Goal: Information Seeking & Learning: Learn about a topic

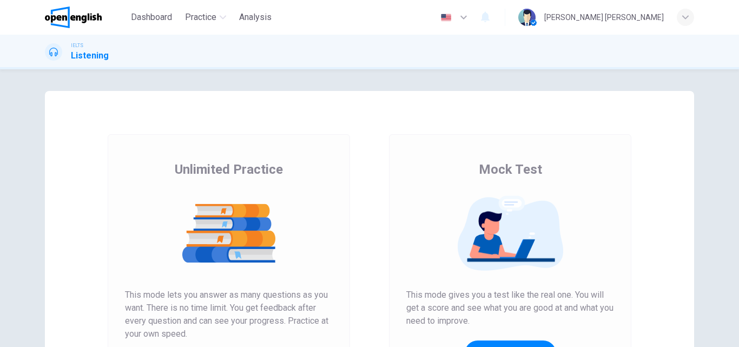
scroll to position [108, 0]
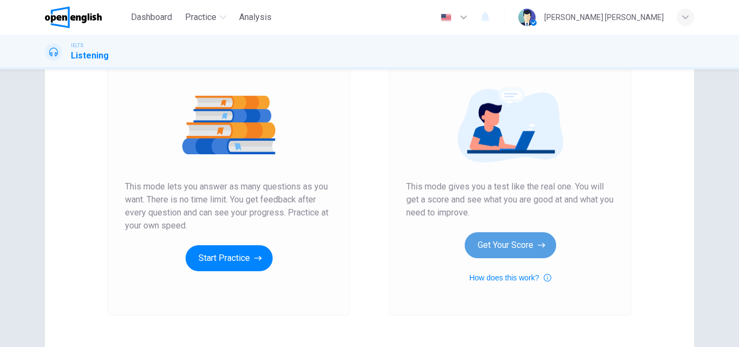
click at [507, 248] on button "Get Your Score" at bounding box center [510, 245] width 91 height 26
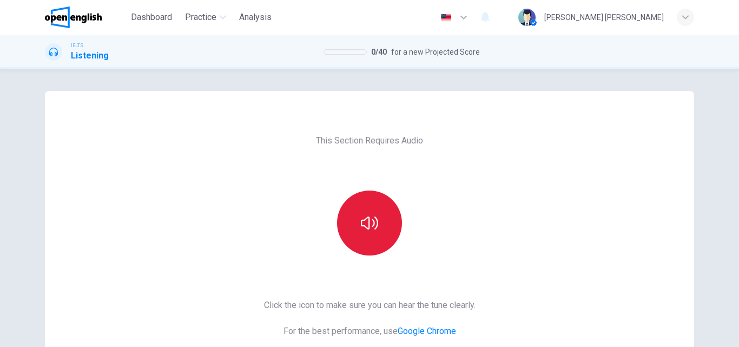
click at [361, 224] on icon "button" at bounding box center [369, 222] width 17 height 17
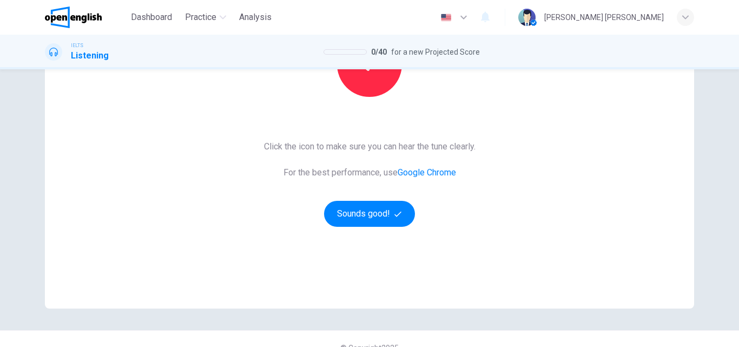
scroll to position [176, 0]
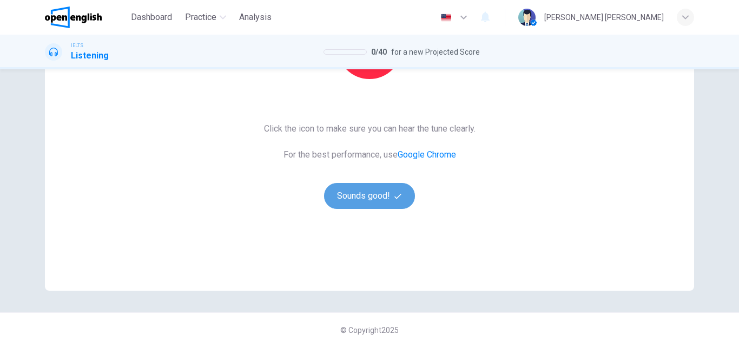
click at [389, 202] on button "Sounds good!" at bounding box center [369, 196] width 91 height 26
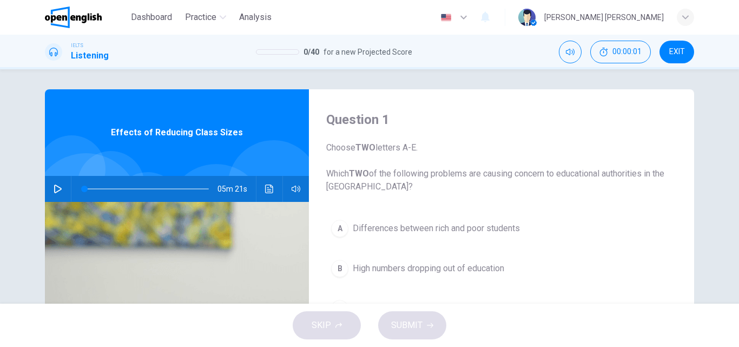
scroll to position [0, 0]
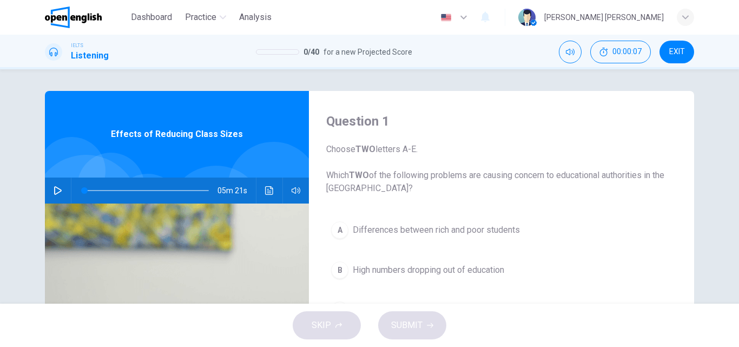
drag, startPoint x: 502, startPoint y: 175, endPoint x: 665, endPoint y: 172, distance: 162.8
click at [665, 172] on span "Choose TWO letters A-E. Which TWO of the following problems are causing concern…" at bounding box center [501, 169] width 350 height 52
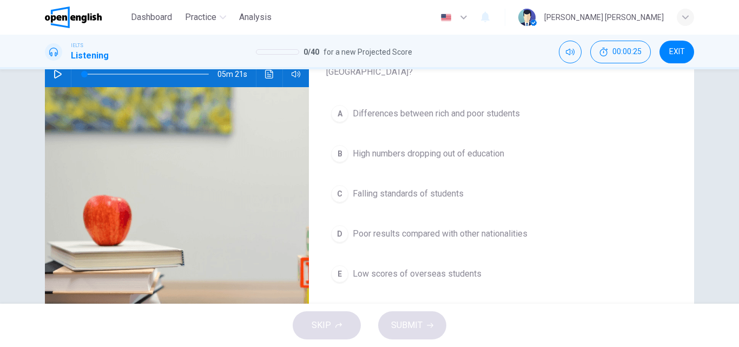
scroll to position [54, 0]
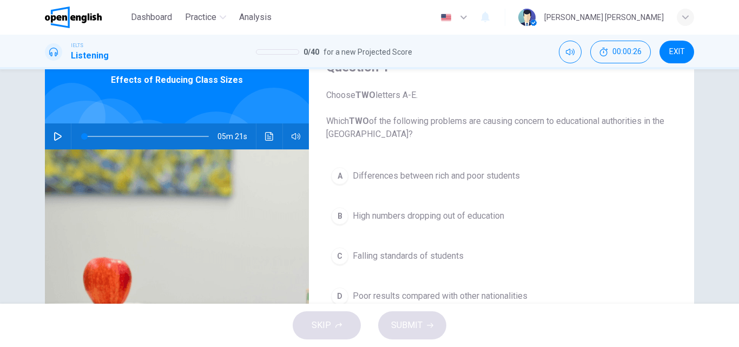
click at [54, 134] on icon "button" at bounding box center [58, 136] width 9 height 9
click at [265, 135] on icon "Click to see the audio transcription" at bounding box center [269, 136] width 8 height 9
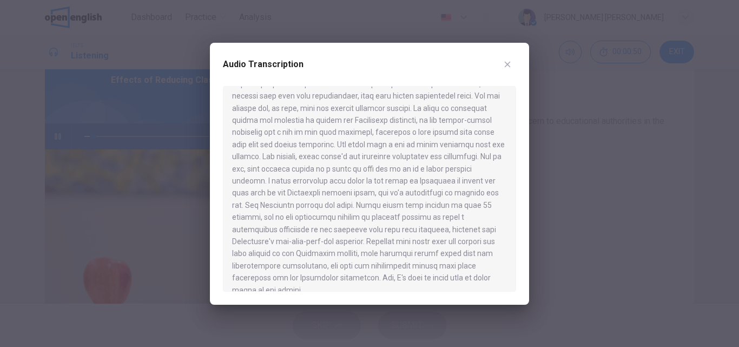
scroll to position [527, 0]
click at [505, 59] on button "button" at bounding box center [507, 64] width 17 height 17
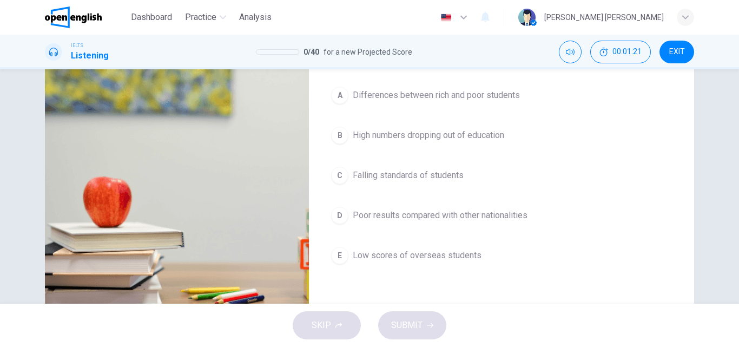
scroll to position [108, 0]
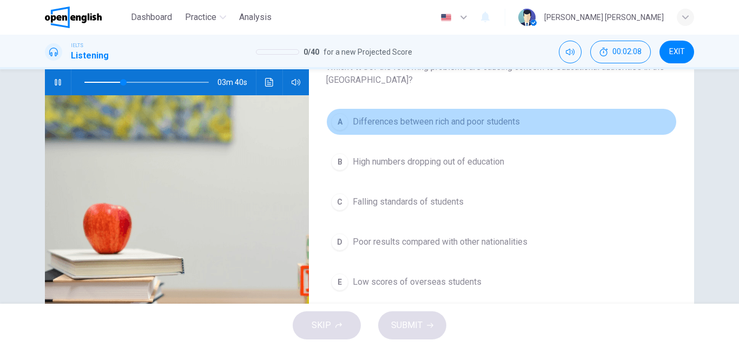
click at [488, 124] on span "Differences between rich and poor students" at bounding box center [436, 121] width 167 height 13
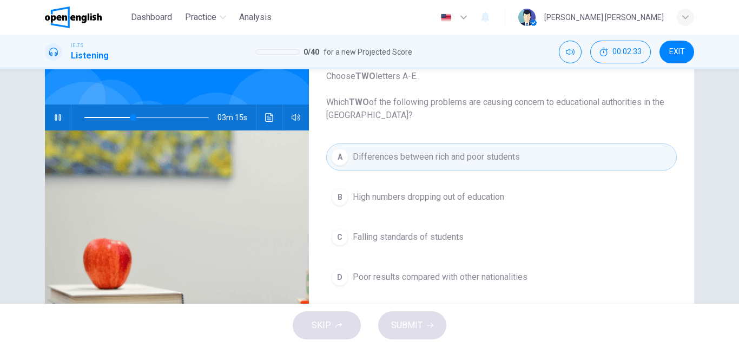
scroll to position [54, 0]
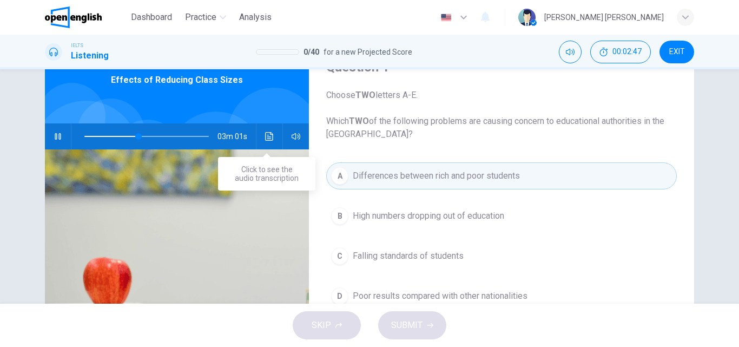
click at [265, 131] on button "Click to see the audio transcription" at bounding box center [269, 136] width 17 height 26
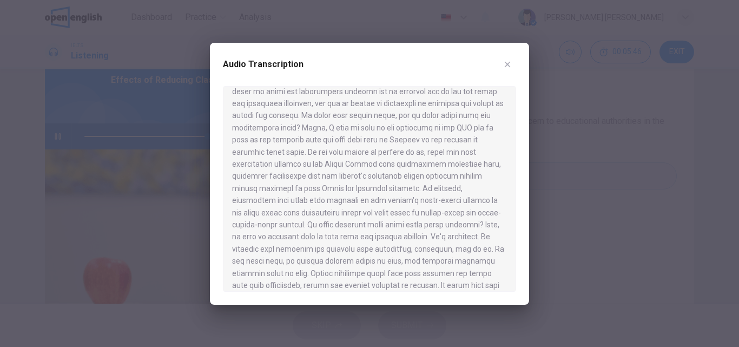
scroll to position [0, 0]
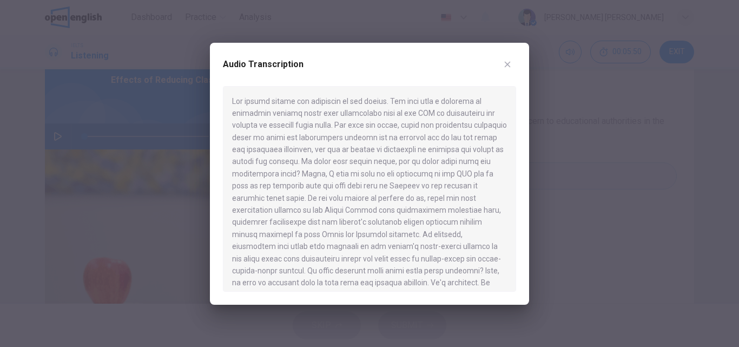
click at [509, 63] on icon "button" at bounding box center [507, 64] width 9 height 9
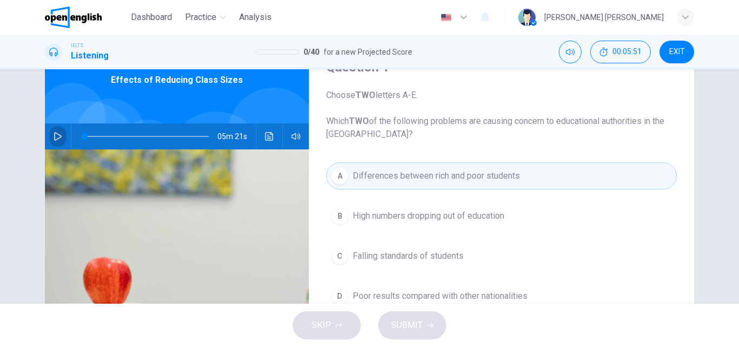
click at [54, 132] on icon "button" at bounding box center [58, 136] width 9 height 9
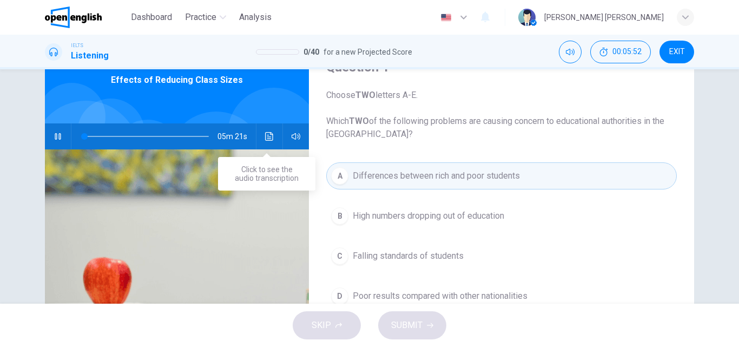
click at [265, 135] on icon "Click to see the audio transcription" at bounding box center [269, 136] width 8 height 9
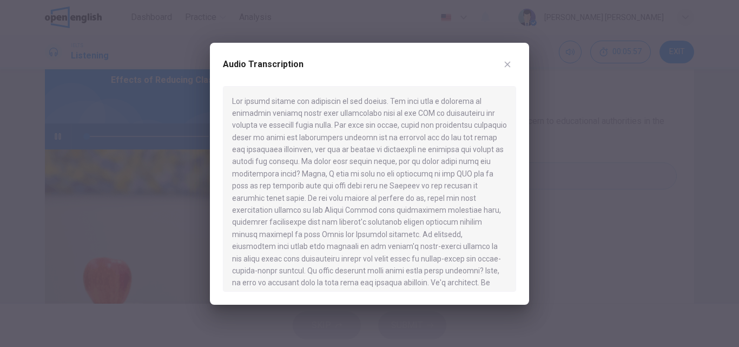
drag, startPoint x: 280, startPoint y: 114, endPoint x: 489, endPoint y: 112, distance: 208.8
click at [489, 112] on div at bounding box center [369, 189] width 293 height 206
drag, startPoint x: 275, startPoint y: 125, endPoint x: 337, endPoint y: 125, distance: 62.2
click at [337, 125] on div at bounding box center [369, 189] width 293 height 206
drag, startPoint x: 383, startPoint y: 64, endPoint x: 266, endPoint y: 62, distance: 116.8
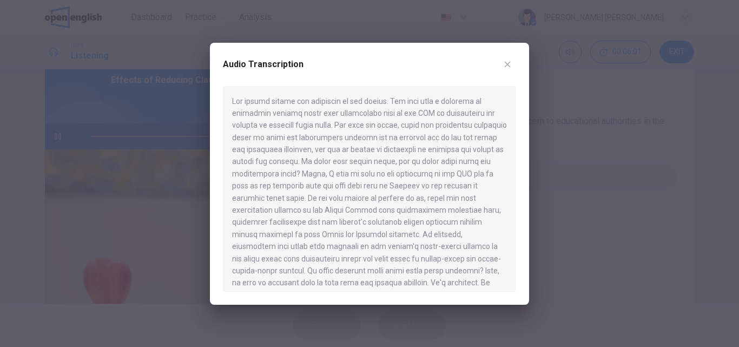
click at [266, 62] on div "Audio Transcription" at bounding box center [369, 71] width 293 height 30
click at [507, 66] on icon "button" at bounding box center [507, 64] width 9 height 9
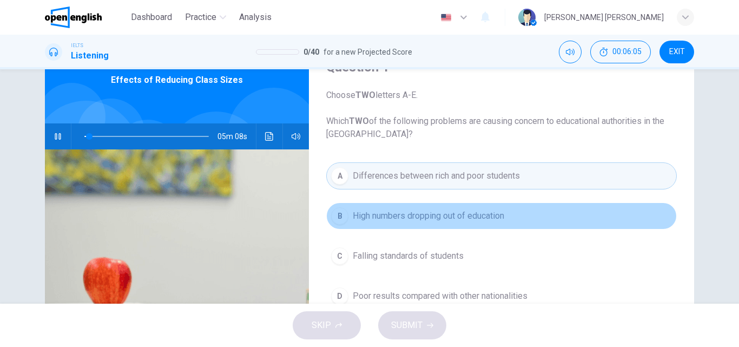
click at [401, 218] on span "High numbers dropping out of education" at bounding box center [428, 215] width 151 height 13
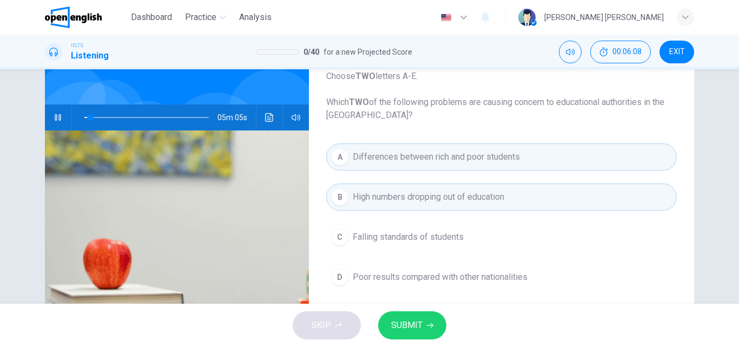
scroll to position [54, 0]
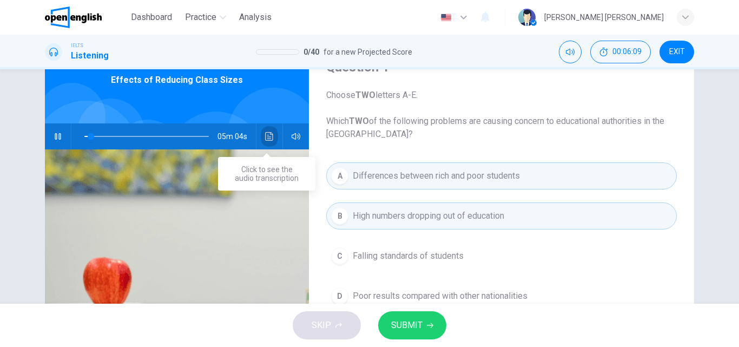
click at [273, 138] on button "Click to see the audio transcription" at bounding box center [269, 136] width 17 height 26
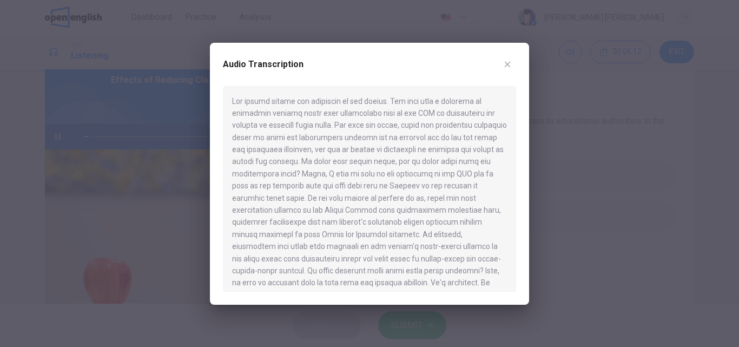
drag, startPoint x: 335, startPoint y: 141, endPoint x: 481, endPoint y: 140, distance: 146.0
click at [481, 140] on div at bounding box center [369, 189] width 293 height 206
drag, startPoint x: 266, startPoint y: 153, endPoint x: 343, endPoint y: 153, distance: 77.9
click at [343, 153] on div at bounding box center [369, 189] width 293 height 206
click at [357, 148] on div at bounding box center [369, 189] width 293 height 206
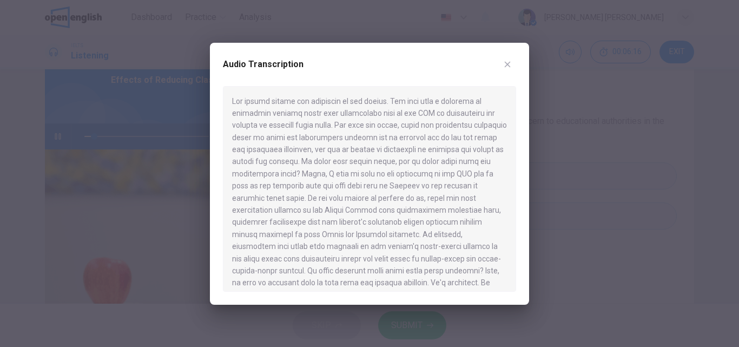
click at [383, 148] on div at bounding box center [369, 189] width 293 height 206
click at [428, 148] on div at bounding box center [369, 189] width 293 height 206
click at [454, 150] on div at bounding box center [369, 189] width 293 height 206
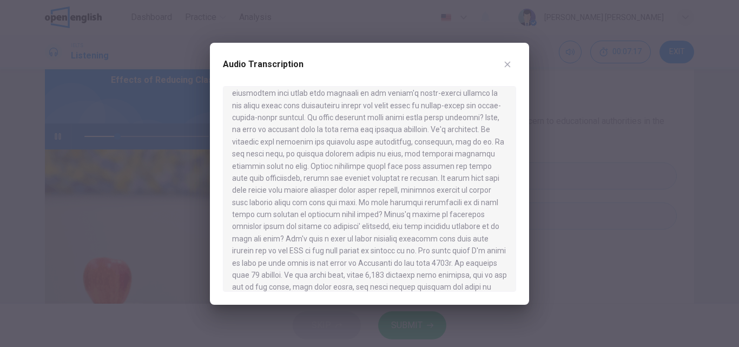
scroll to position [155, 0]
click at [506, 68] on icon "button" at bounding box center [507, 64] width 9 height 9
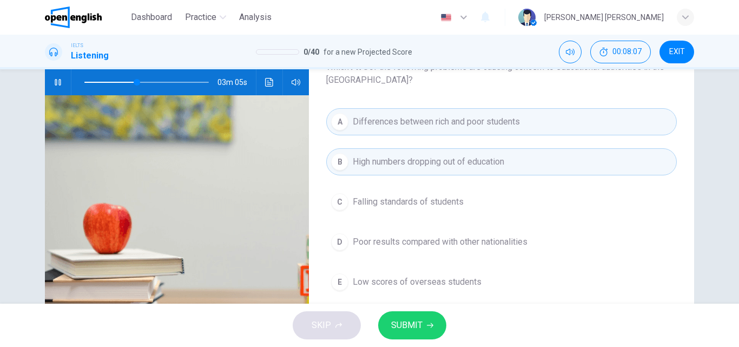
scroll to position [162, 0]
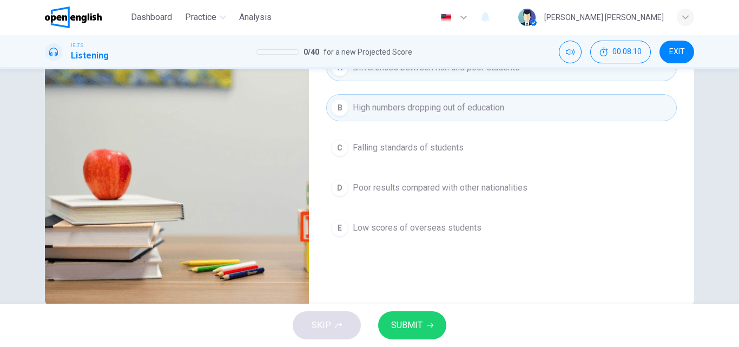
click at [414, 323] on span "SUBMIT" at bounding box center [406, 324] width 31 height 15
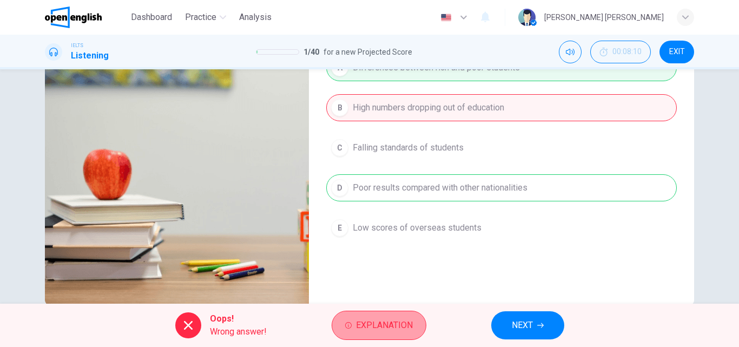
click at [384, 327] on span "Explanation" at bounding box center [384, 324] width 57 height 15
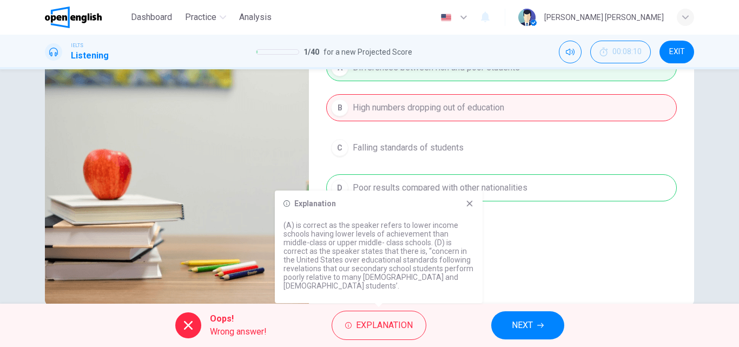
click at [467, 207] on icon at bounding box center [470, 204] width 6 height 6
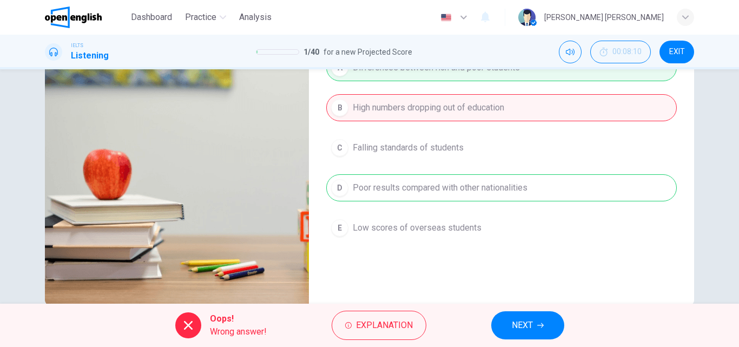
click at [539, 324] on icon "button" at bounding box center [540, 325] width 6 height 6
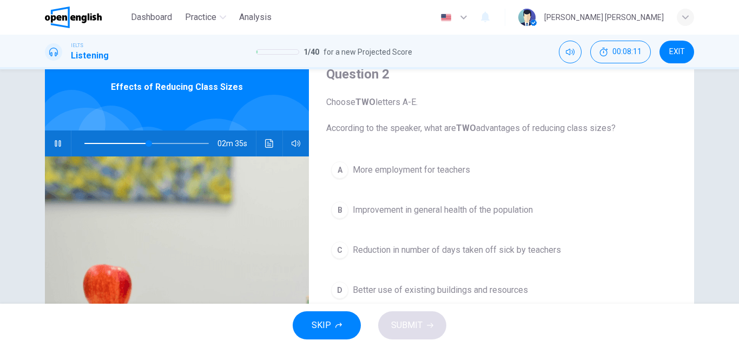
scroll to position [0, 0]
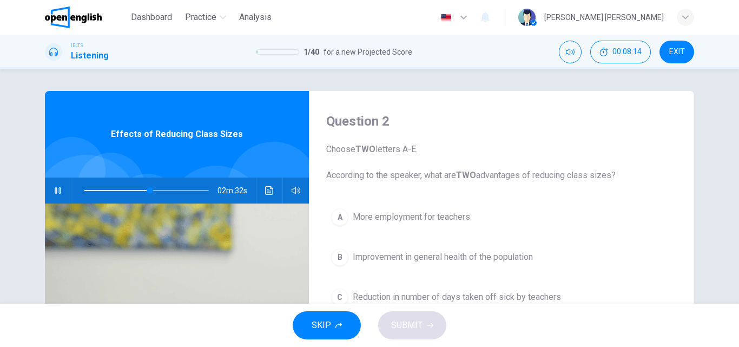
click at [58, 190] on icon "button" at bounding box center [58, 190] width 6 height 6
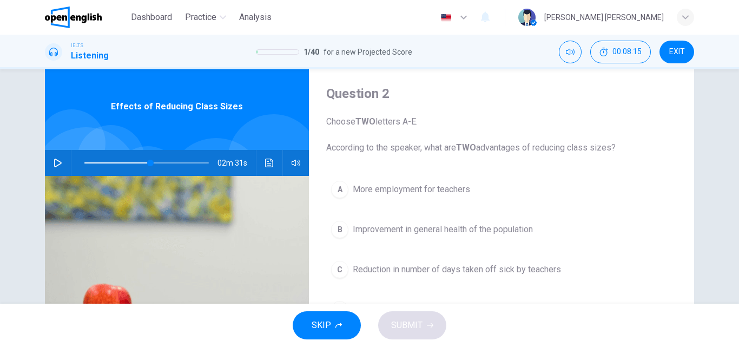
scroll to position [54, 0]
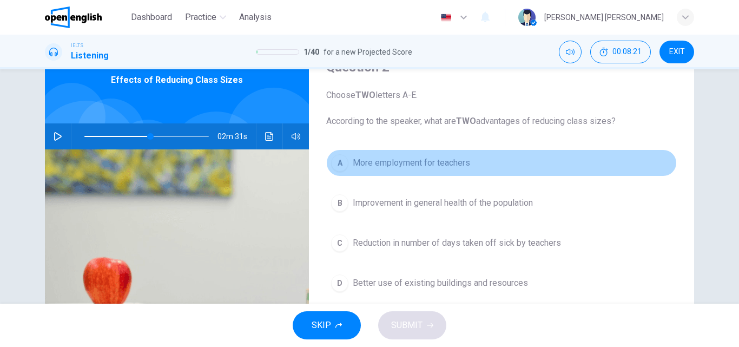
click at [393, 167] on span "More employment for teachers" at bounding box center [411, 162] width 117 height 13
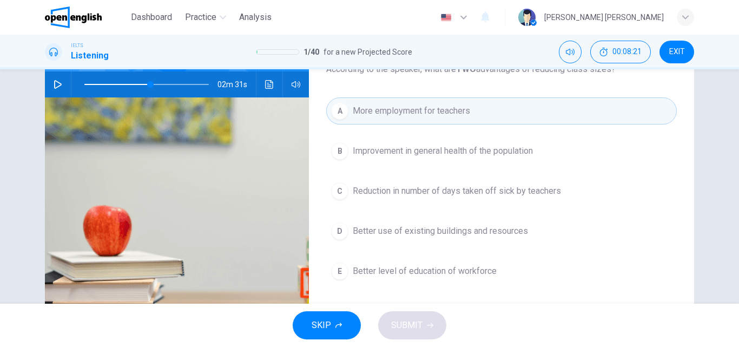
scroll to position [108, 0]
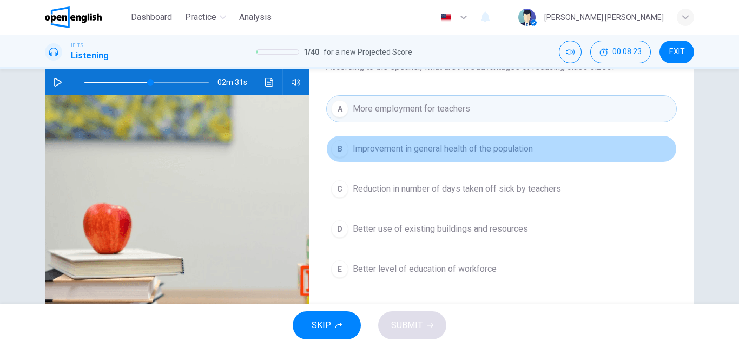
click at [537, 147] on button "B Improvement in general health of the population" at bounding box center [501, 148] width 350 height 27
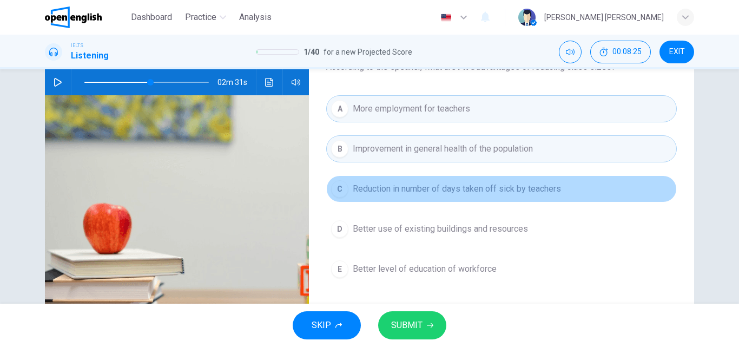
click at [456, 190] on span "Reduction in number of days taken off sick by teachers" at bounding box center [457, 188] width 208 height 13
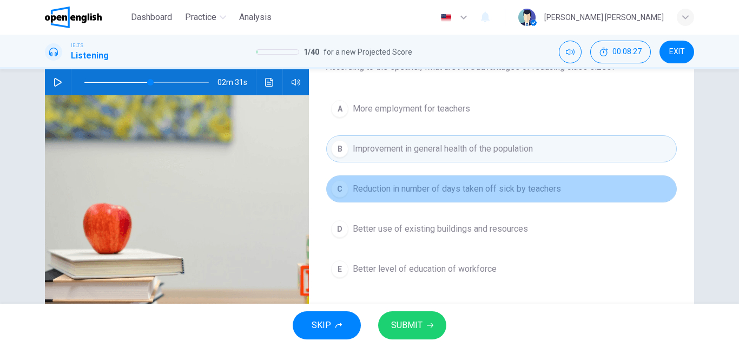
click at [439, 192] on span "Reduction in number of days taken off sick by teachers" at bounding box center [457, 188] width 208 height 13
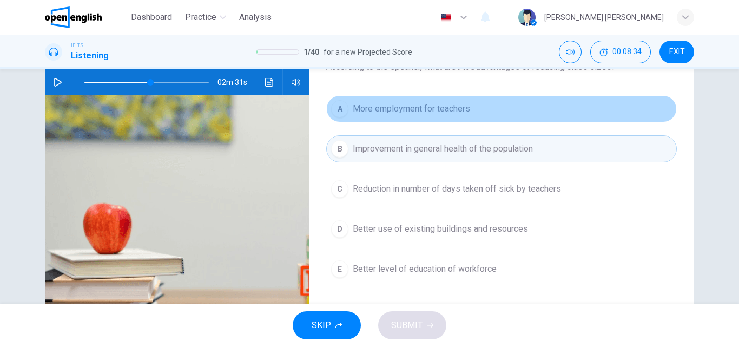
click at [402, 122] on button "A More employment for teachers" at bounding box center [501, 108] width 350 height 27
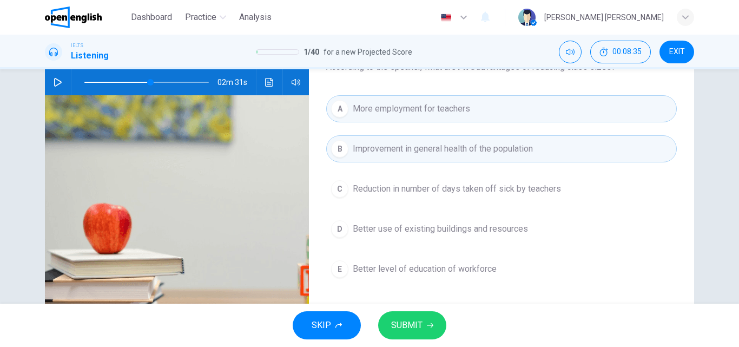
click at [420, 332] on span "SUBMIT" at bounding box center [406, 324] width 31 height 15
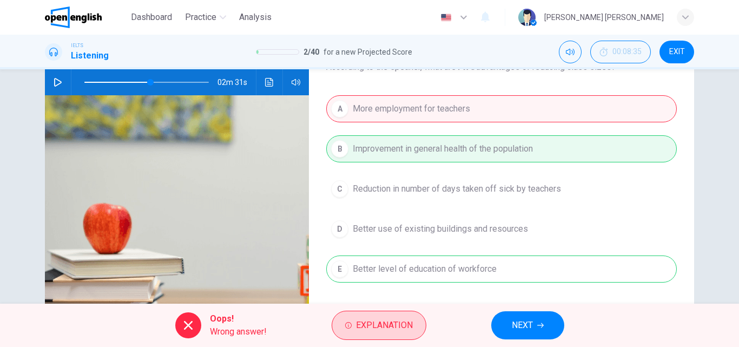
click at [408, 328] on span "Explanation" at bounding box center [384, 324] width 57 height 15
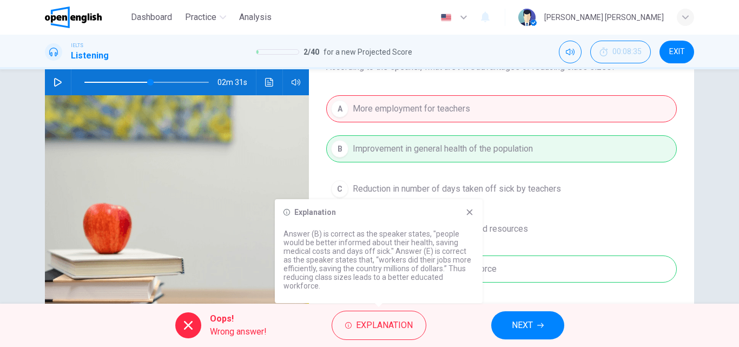
click at [470, 210] on icon at bounding box center [469, 212] width 9 height 9
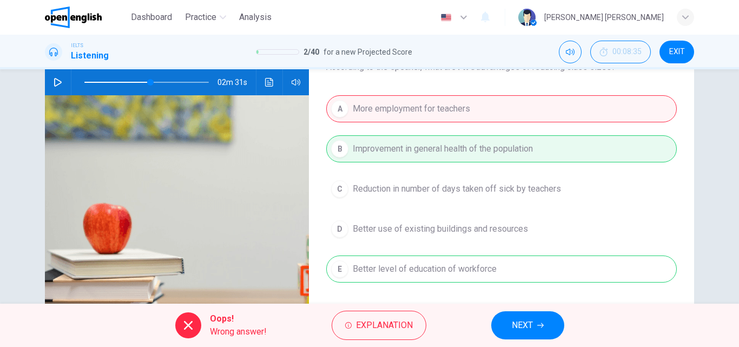
click at [539, 315] on button "NEXT" at bounding box center [527, 325] width 73 height 28
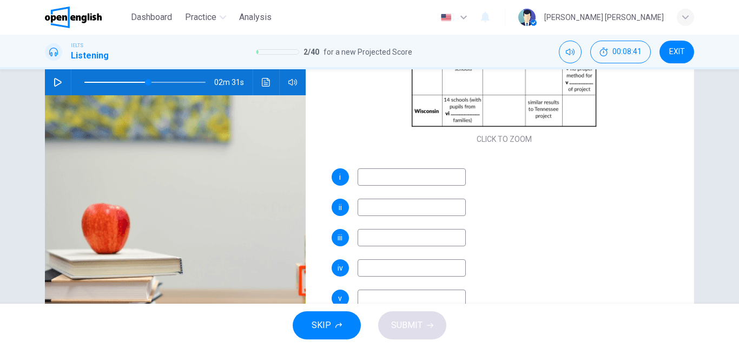
scroll to position [0, 0]
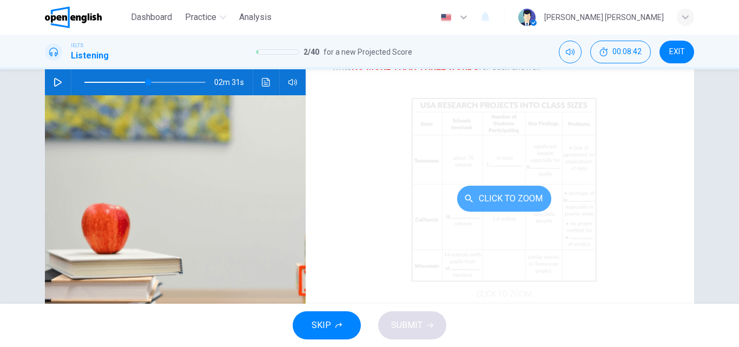
click at [505, 190] on button "Click to Zoom" at bounding box center [504, 199] width 94 height 26
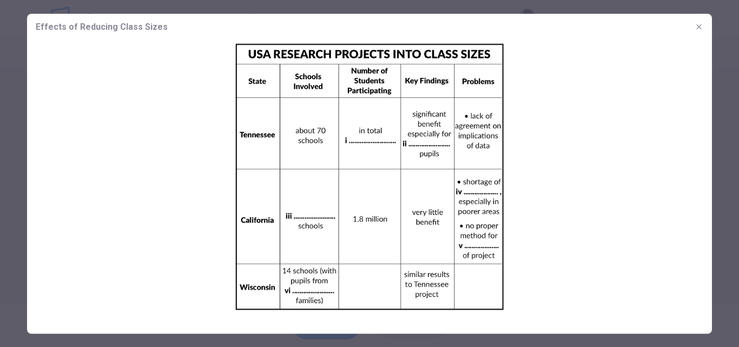
click at [700, 25] on icon "button" at bounding box center [698, 26] width 9 height 9
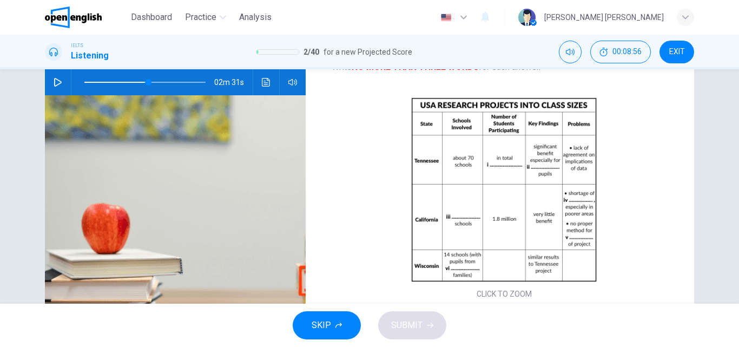
click at [262, 81] on icon "Click to see the audio transcription" at bounding box center [266, 82] width 8 height 9
type input "**"
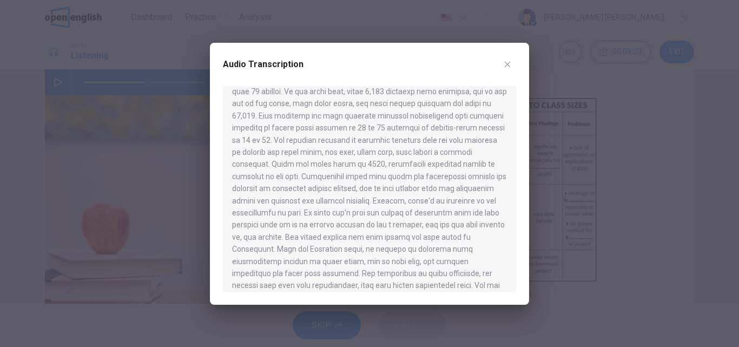
scroll to position [311, 0]
click at [504, 63] on icon "button" at bounding box center [507, 64] width 9 height 9
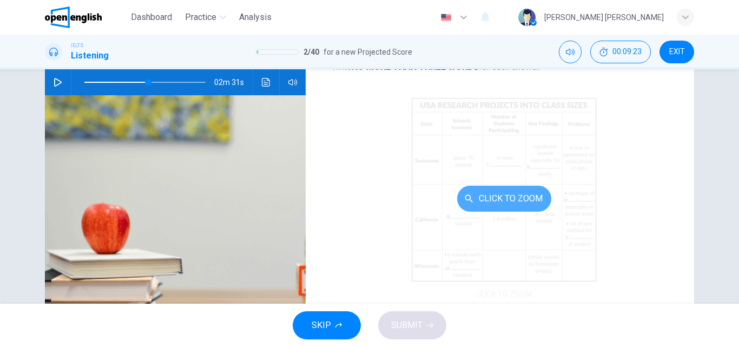
click at [505, 194] on button "Click to Zoom" at bounding box center [504, 199] width 94 height 26
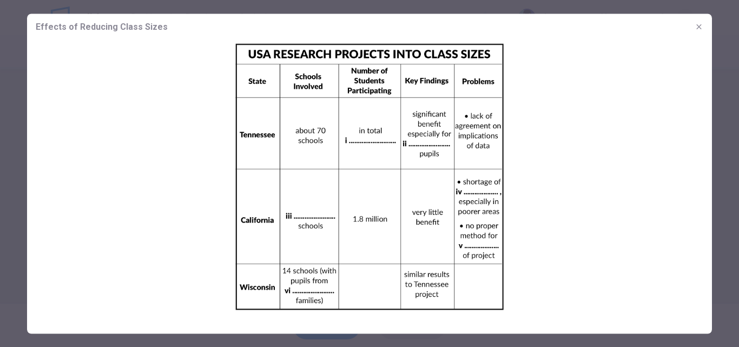
click at [698, 21] on button "button" at bounding box center [698, 26] width 17 height 17
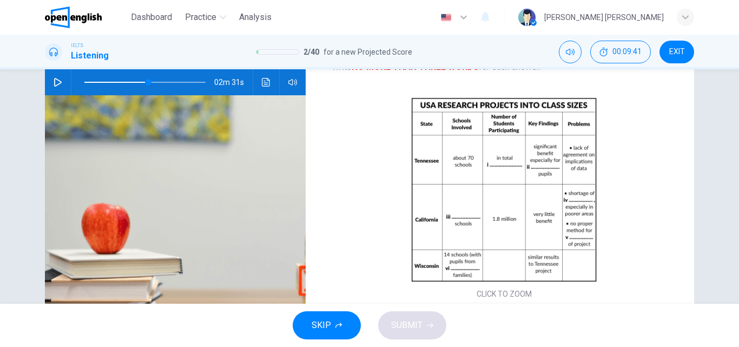
click at [266, 85] on icon "Click to see the audio transcription" at bounding box center [266, 82] width 8 height 9
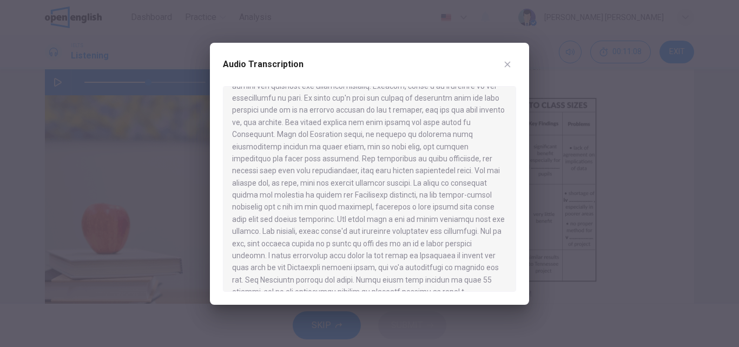
scroll to position [473, 0]
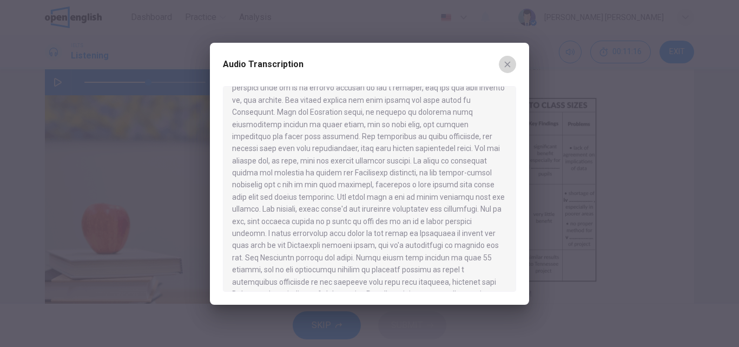
click at [505, 63] on icon "button" at bounding box center [507, 64] width 9 height 9
type input "**"
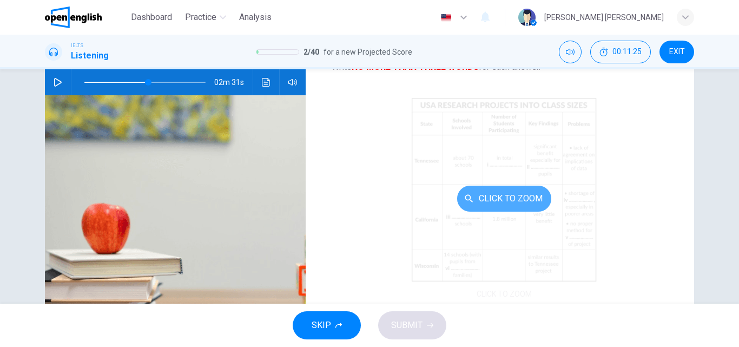
click at [527, 199] on button "Click to Zoom" at bounding box center [504, 199] width 94 height 26
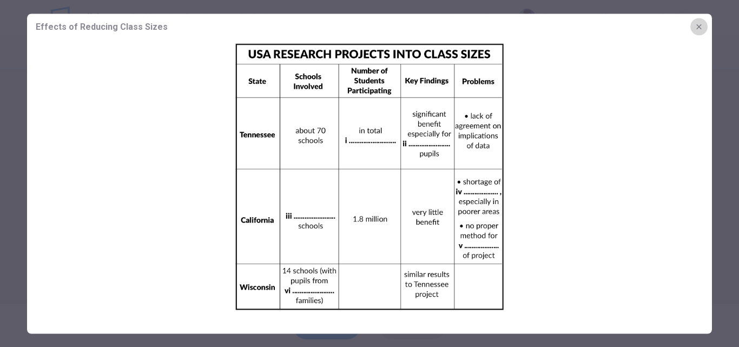
click at [697, 28] on icon "button" at bounding box center [698, 26] width 9 height 9
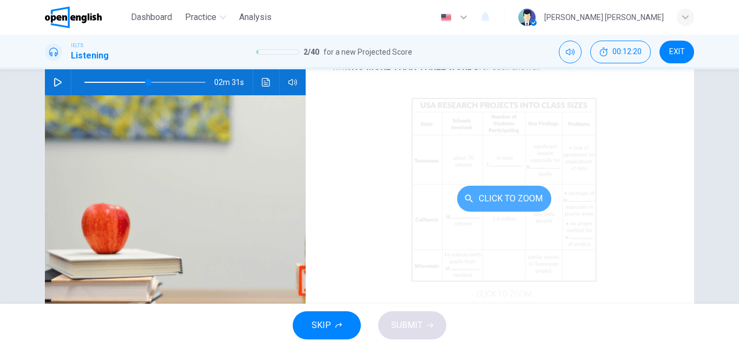
click at [510, 204] on button "Click to Zoom" at bounding box center [504, 199] width 94 height 26
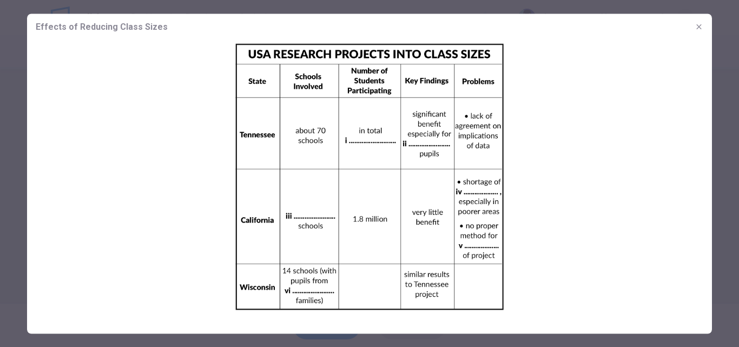
click at [698, 24] on icon "button" at bounding box center [698, 26] width 9 height 9
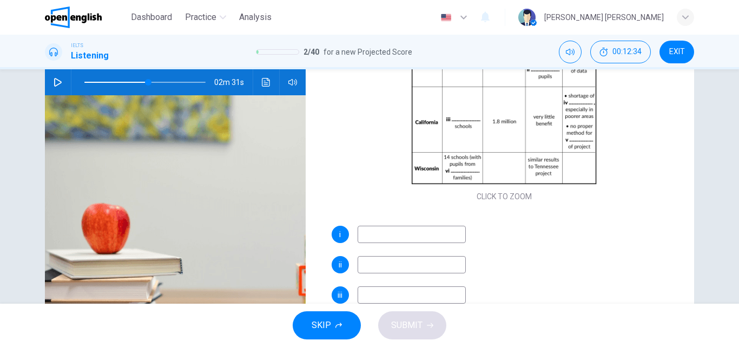
scroll to position [155, 0]
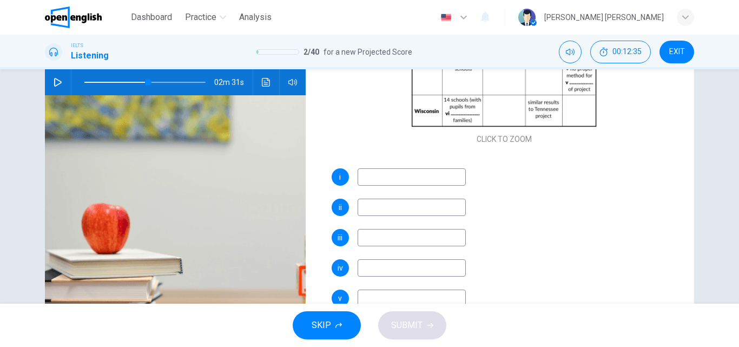
click at [373, 170] on input at bounding box center [412, 176] width 108 height 17
type input "*****"
click at [370, 198] on div "i ***** ii iii iv v vi" at bounding box center [505, 263] width 346 height 190
click at [369, 208] on input at bounding box center [412, 206] width 108 height 17
type input "********"
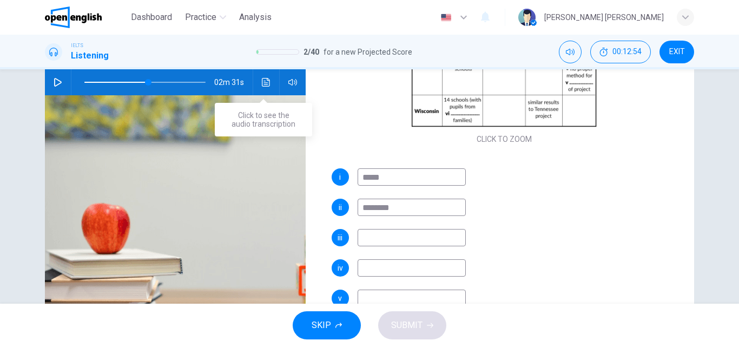
click at [257, 81] on button "Click to see the audio transcription" at bounding box center [265, 82] width 17 height 26
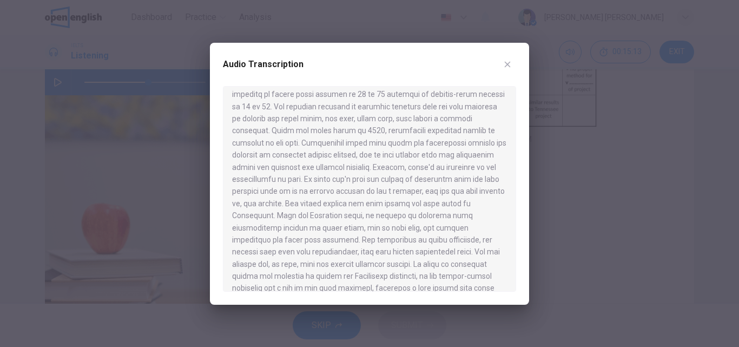
scroll to position [374, 0]
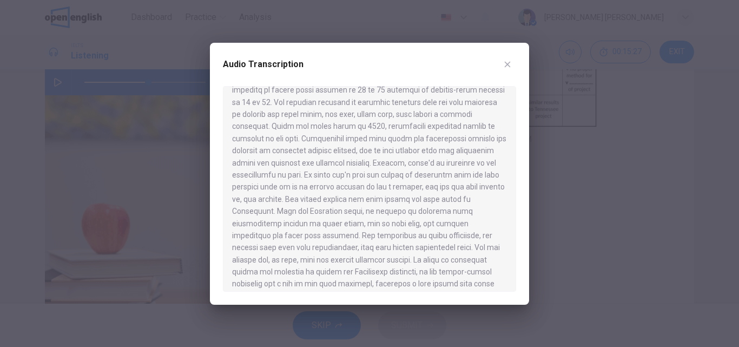
drag, startPoint x: 515, startPoint y: 235, endPoint x: 515, endPoint y: 253, distance: 17.9
click at [515, 253] on div at bounding box center [369, 189] width 293 height 206
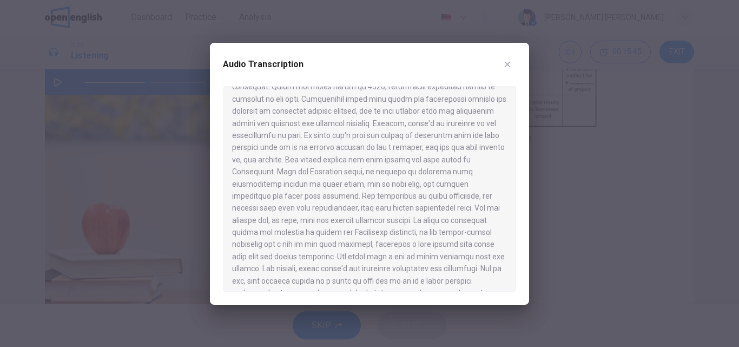
drag, startPoint x: 518, startPoint y: 243, endPoint x: 519, endPoint y: 253, distance: 9.9
click at [519, 253] on div "Audio Transcription" at bounding box center [369, 174] width 319 height 262
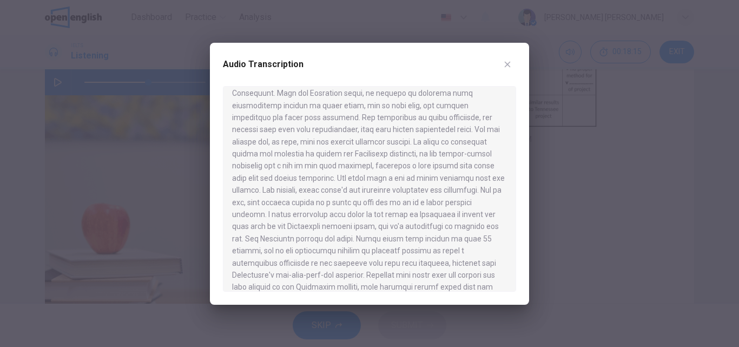
scroll to position [497, 0]
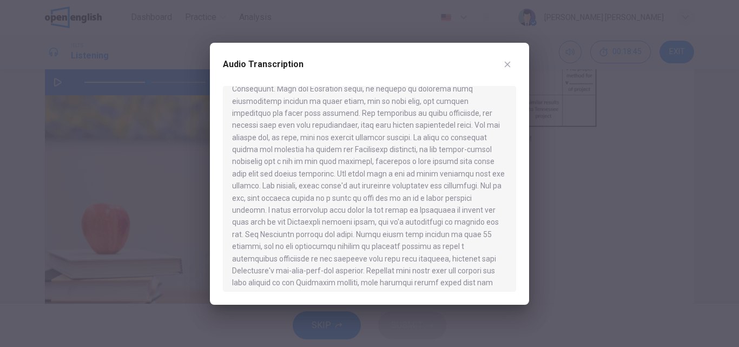
click at [507, 63] on icon "button" at bounding box center [507, 64] width 9 height 9
type input "**"
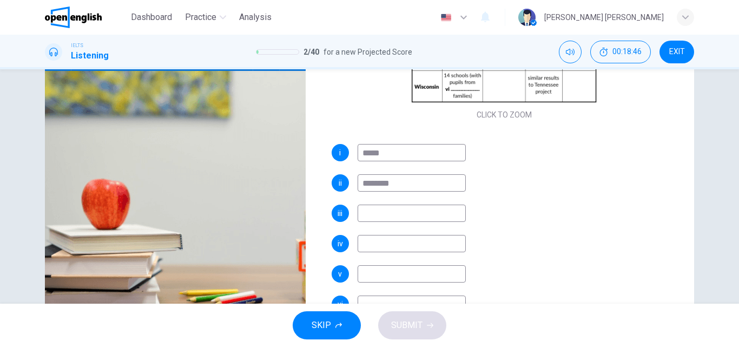
scroll to position [131, 0]
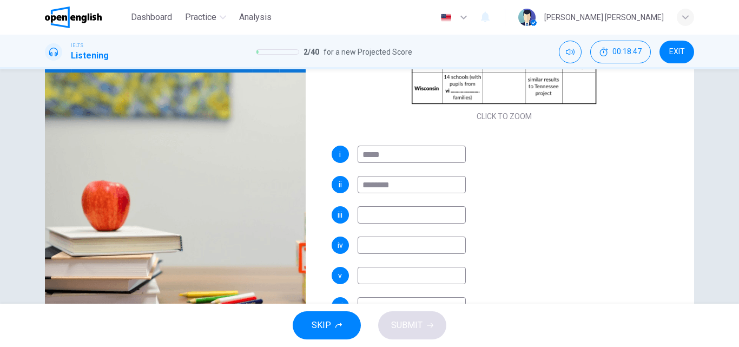
click at [380, 206] on input at bounding box center [412, 214] width 108 height 17
type input "***"
click at [384, 244] on input at bounding box center [412, 244] width 108 height 17
type input "**********"
drag, startPoint x: 401, startPoint y: 245, endPoint x: 329, endPoint y: 239, distance: 71.6
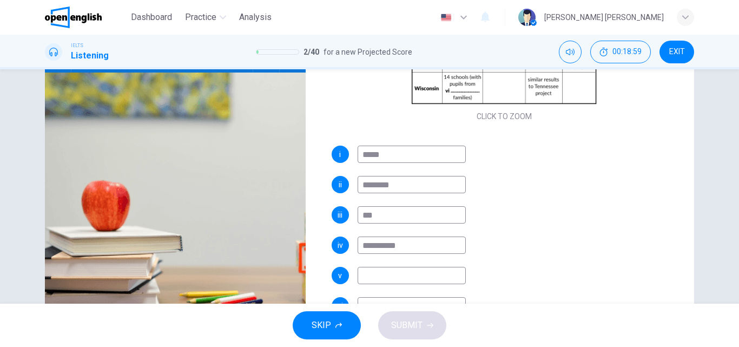
click at [332, 239] on div "**********" at bounding box center [505, 244] width 346 height 17
click at [371, 268] on input at bounding box center [412, 275] width 108 height 17
paste input "*"
type input "**********"
click at [378, 249] on input at bounding box center [412, 244] width 108 height 17
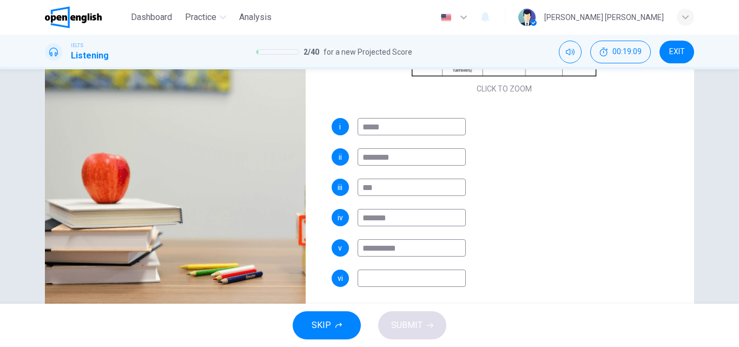
scroll to position [185, 0]
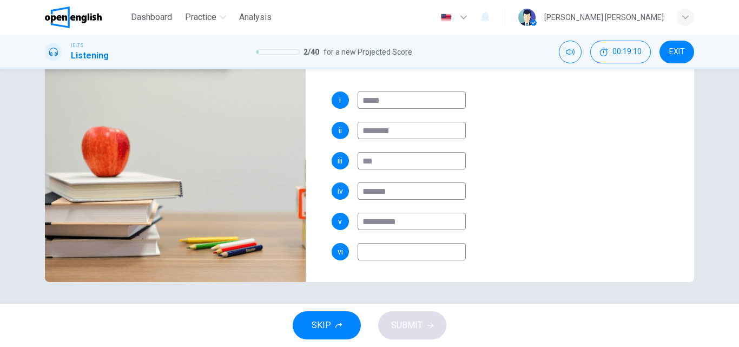
type input "*******"
click at [378, 259] on input at bounding box center [412, 251] width 108 height 17
type input "**"
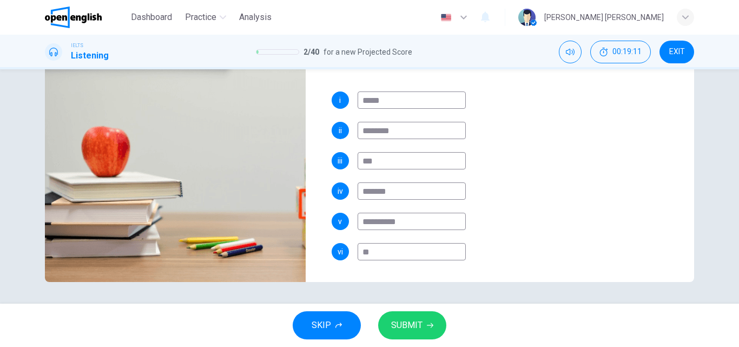
type input "***"
type input "**"
type input "****"
click at [396, 326] on span "SUBMIT" at bounding box center [406, 324] width 31 height 15
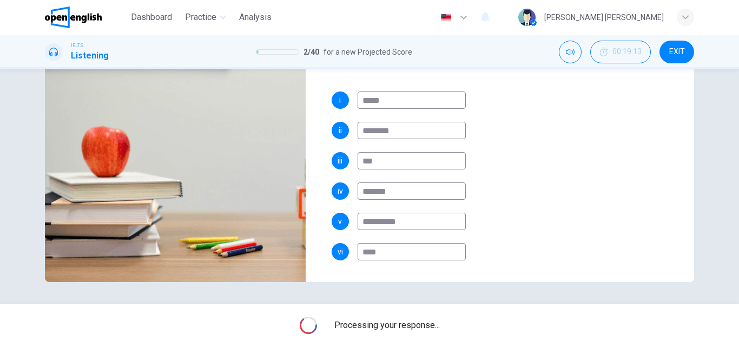
type input "**"
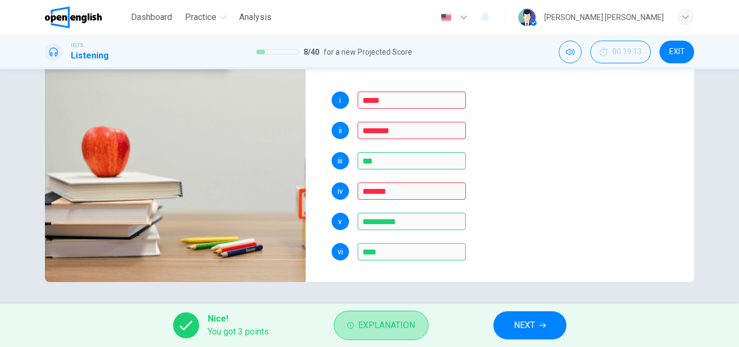
click at [396, 327] on span "Explanation" at bounding box center [386, 324] width 57 height 15
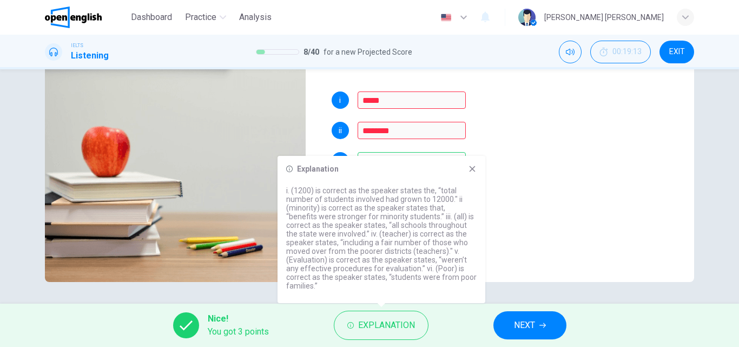
click at [471, 172] on div "Explanation i. (1200) is correct as the speaker states the, “total number of st…" at bounding box center [381, 229] width 208 height 147
click at [533, 326] on span "NEXT" at bounding box center [524, 324] width 21 height 15
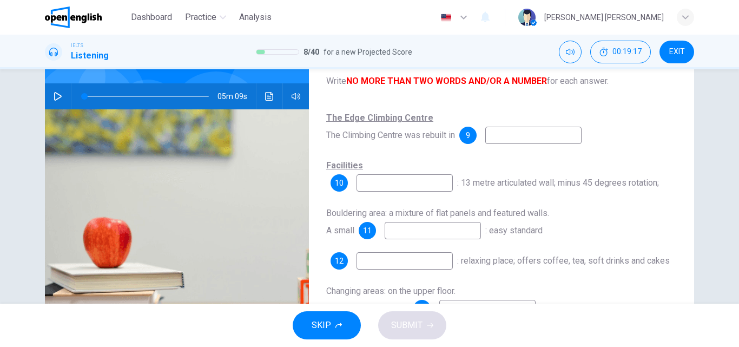
scroll to position [77, 0]
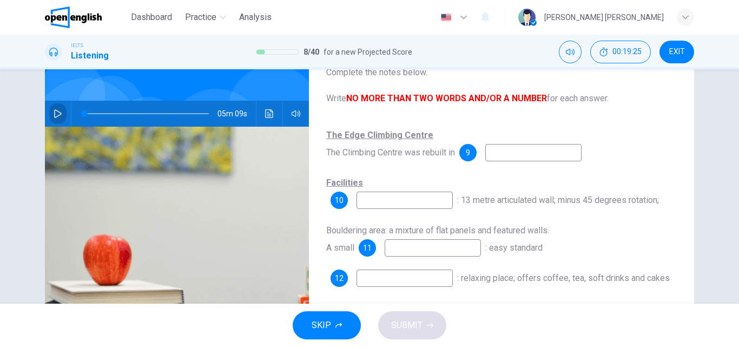
click at [55, 110] on icon "button" at bounding box center [58, 113] width 9 height 9
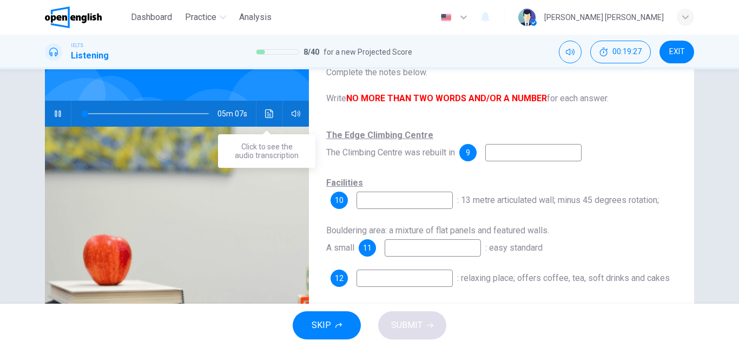
click at [269, 117] on icon "Click to see the audio transcription" at bounding box center [269, 113] width 8 height 9
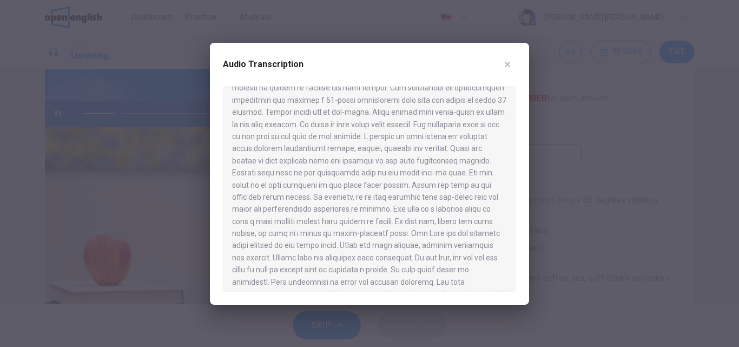
scroll to position [135, 0]
click at [506, 68] on icon "button" at bounding box center [507, 64] width 9 height 9
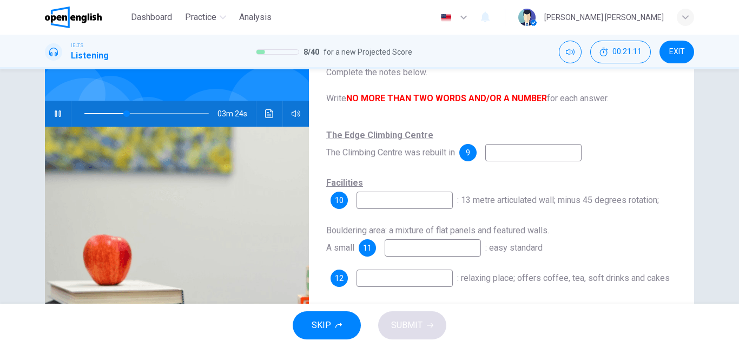
click at [500, 151] on input at bounding box center [533, 152] width 96 height 17
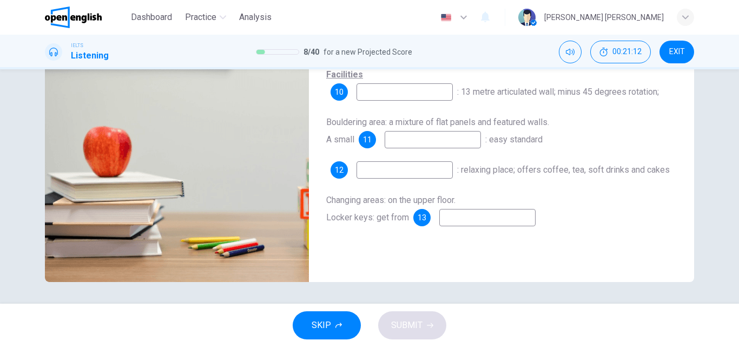
scroll to position [131, 0]
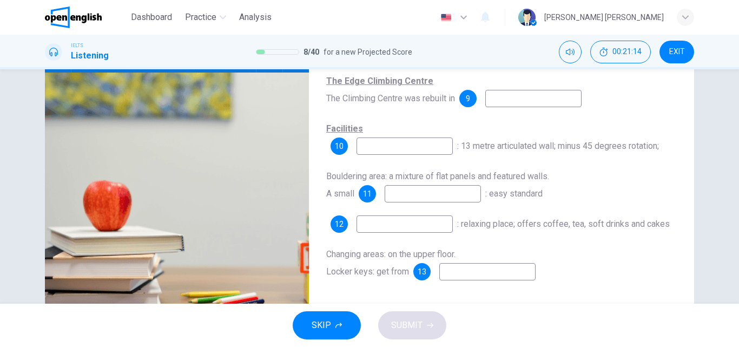
type input "**"
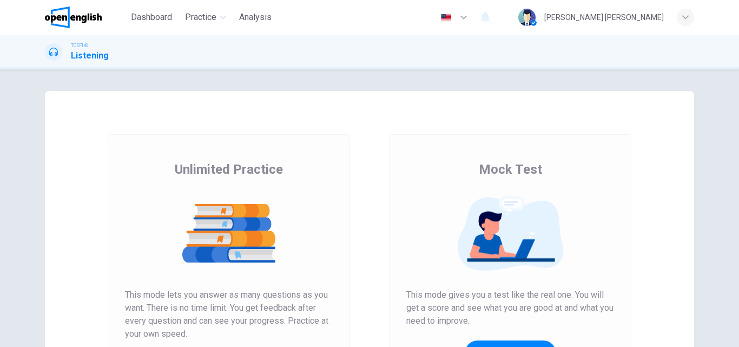
scroll to position [108, 0]
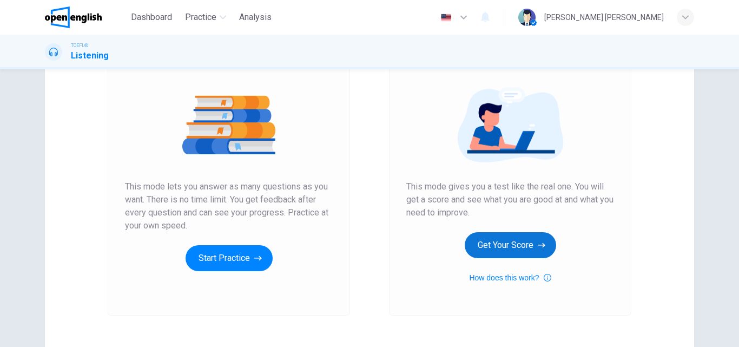
click at [491, 254] on button "Get Your Score" at bounding box center [510, 245] width 91 height 26
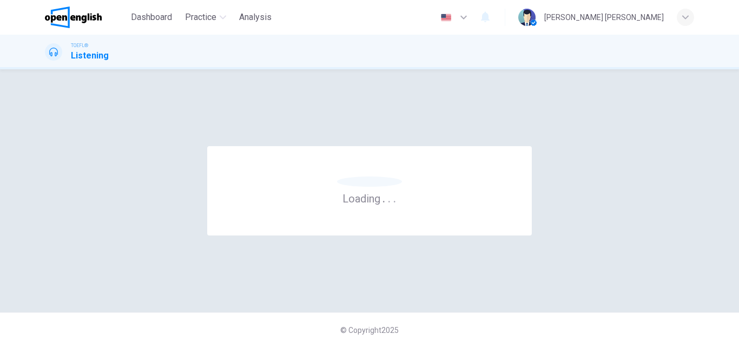
scroll to position [0, 0]
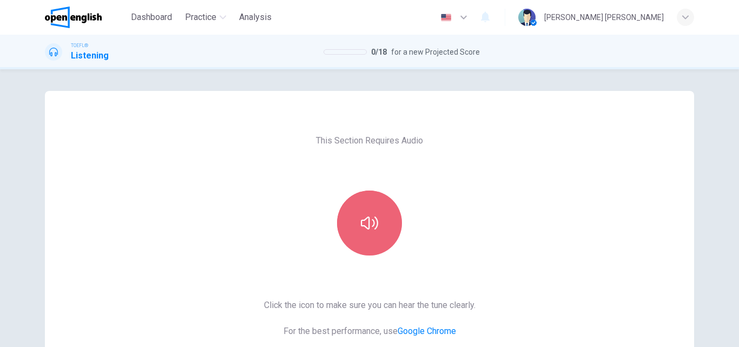
click at [383, 236] on button "button" at bounding box center [369, 222] width 65 height 65
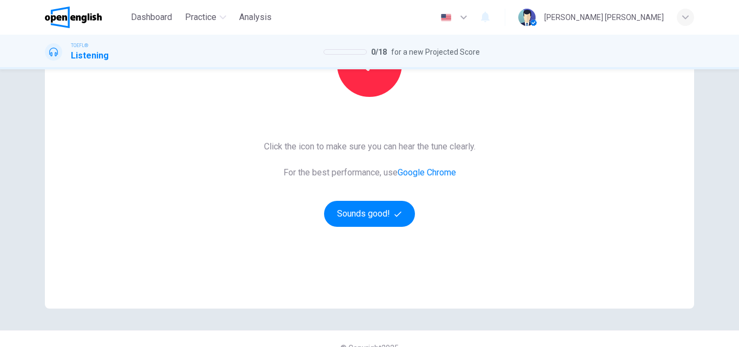
scroll to position [162, 0]
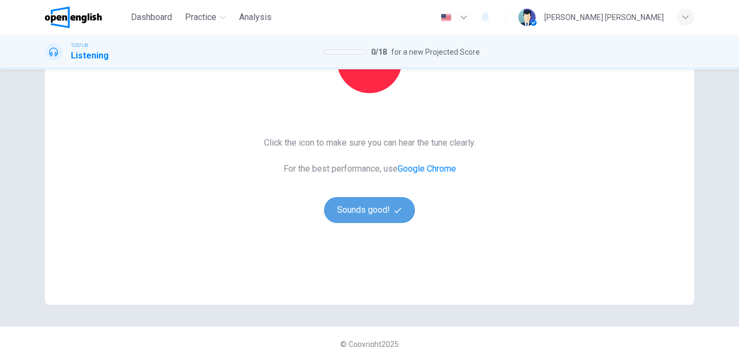
click at [372, 198] on button "Sounds good!" at bounding box center [369, 210] width 91 height 26
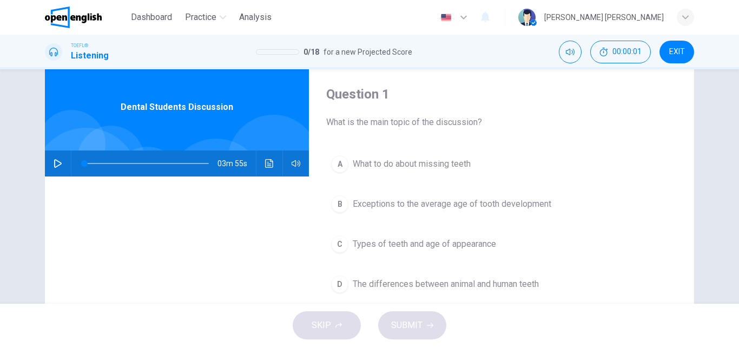
scroll to position [0, 0]
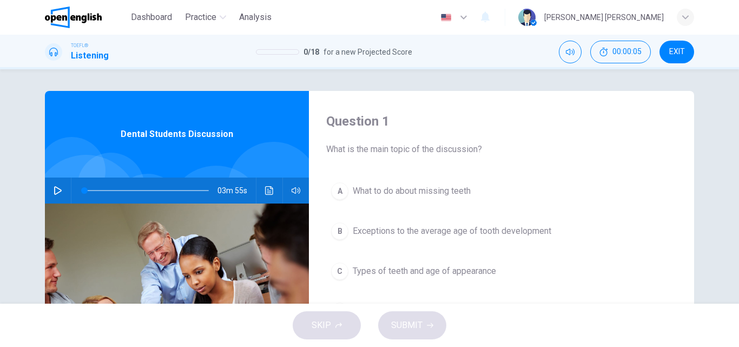
drag, startPoint x: 370, startPoint y: 154, endPoint x: 423, endPoint y: 151, distance: 53.1
click at [423, 151] on span "What is the main topic of the discussion?" at bounding box center [501, 149] width 350 height 13
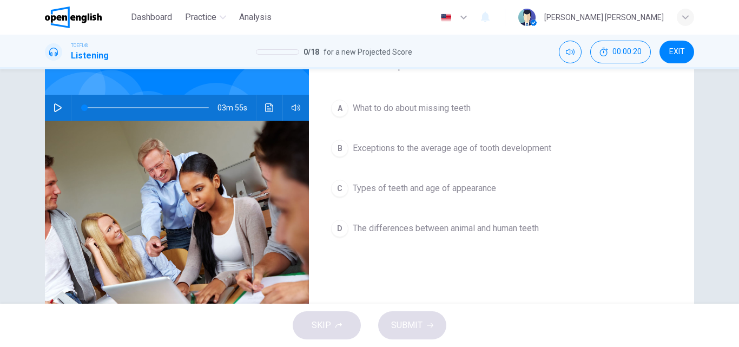
scroll to position [54, 0]
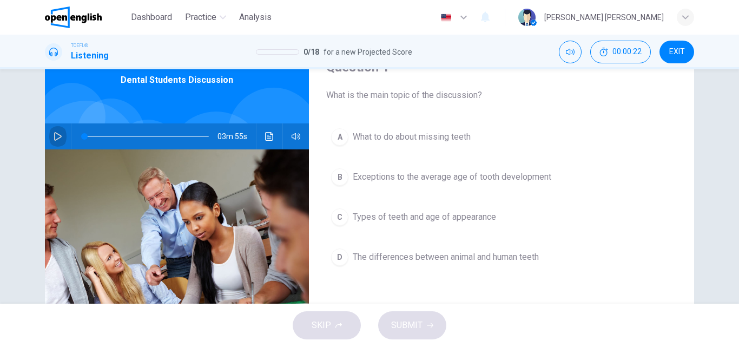
click at [54, 137] on icon "button" at bounding box center [58, 136] width 9 height 9
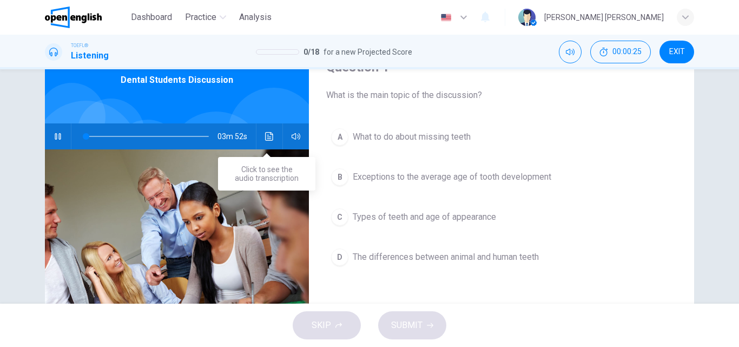
click at [270, 140] on icon "Click to see the audio transcription" at bounding box center [269, 136] width 9 height 9
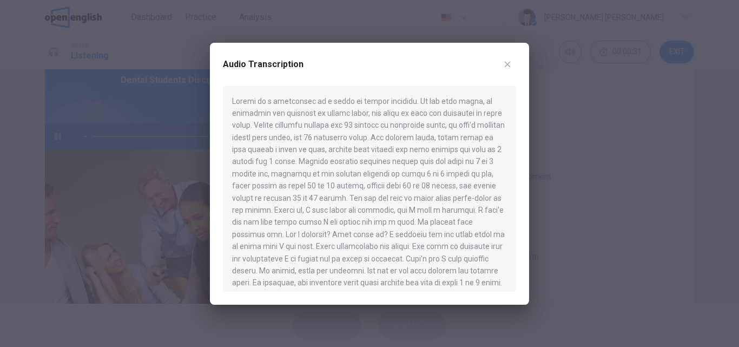
click at [507, 65] on icon "button" at bounding box center [507, 64] width 9 height 9
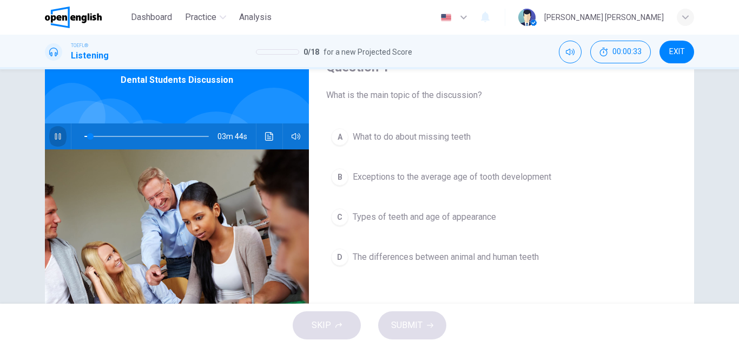
click at [55, 137] on icon "button" at bounding box center [58, 136] width 6 height 6
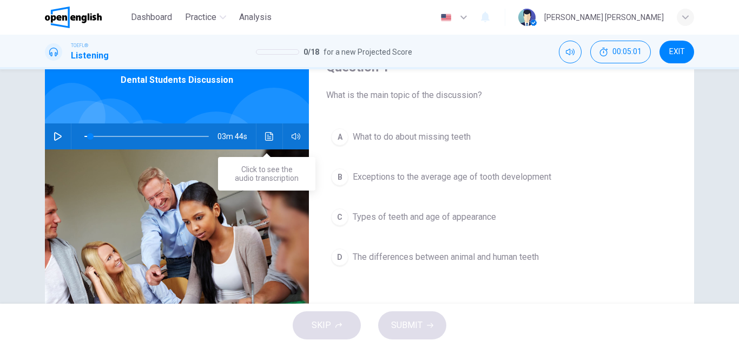
click at [273, 138] on button "Click to see the audio transcription" at bounding box center [269, 136] width 17 height 26
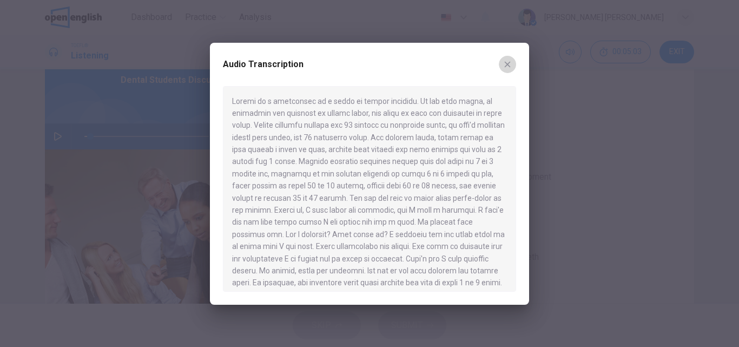
click at [508, 66] on icon "button" at bounding box center [507, 64] width 9 height 9
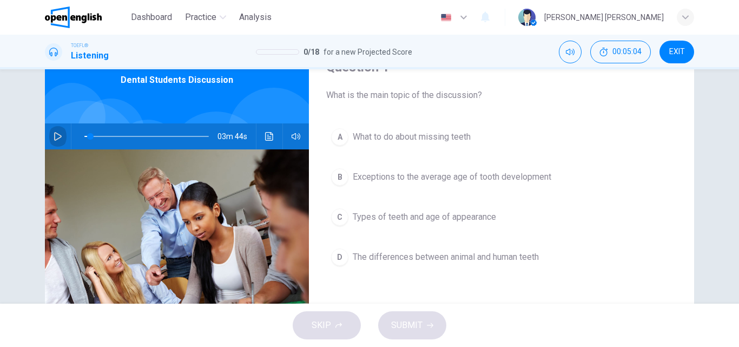
drag, startPoint x: 54, startPoint y: 133, endPoint x: 130, endPoint y: 130, distance: 75.8
click at [54, 133] on icon "button" at bounding box center [58, 136] width 9 height 9
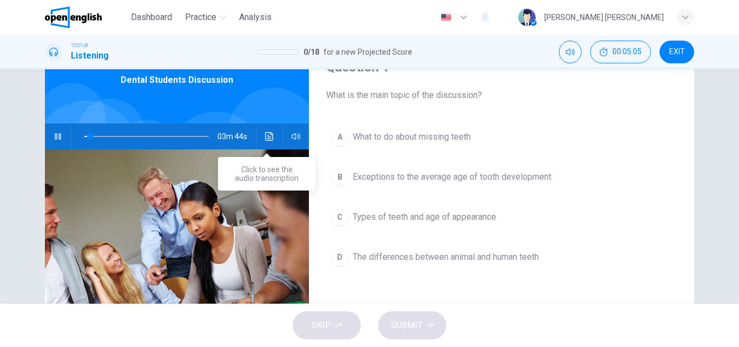
click at [272, 137] on button "Click to see the audio transcription" at bounding box center [269, 136] width 17 height 26
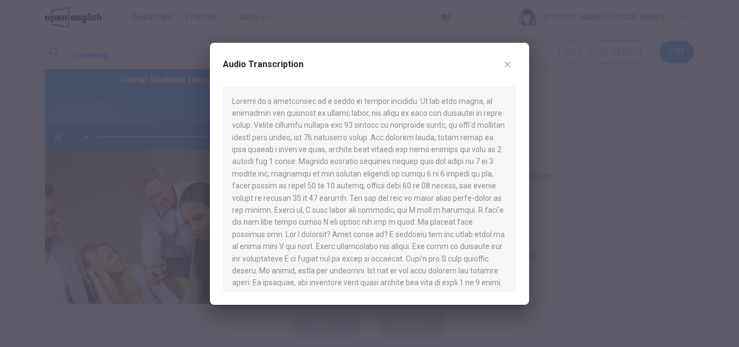
drag, startPoint x: 316, startPoint y: 127, endPoint x: 436, endPoint y: 122, distance: 120.2
click at [436, 122] on div at bounding box center [369, 189] width 293 height 206
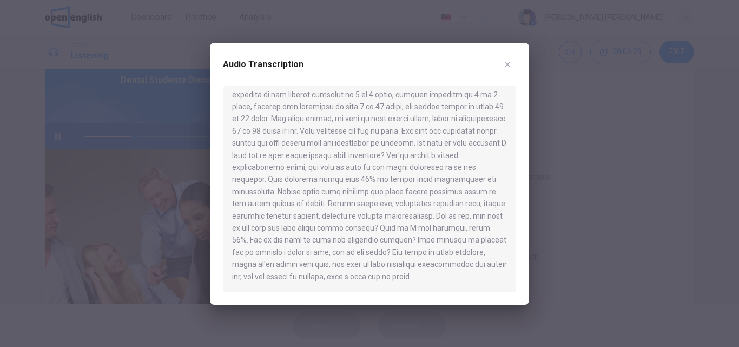
scroll to position [273, 0]
click at [507, 64] on icon "button" at bounding box center [507, 64] width 9 height 9
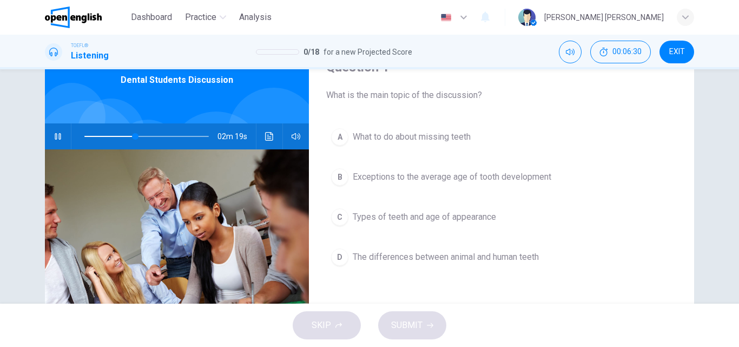
click at [46, 134] on div "02m 19s" at bounding box center [177, 136] width 264 height 26
click at [56, 137] on icon "button" at bounding box center [58, 136] width 9 height 9
type input "**"
